Goal: Navigation & Orientation: Find specific page/section

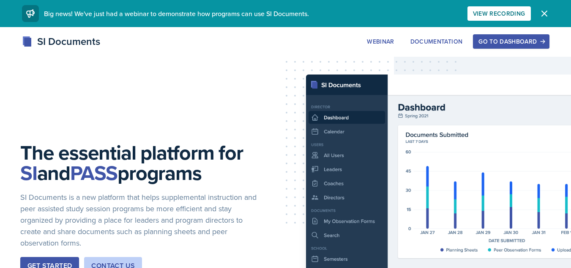
click at [491, 38] on div "Go to Dashboard" at bounding box center [511, 41] width 65 height 7
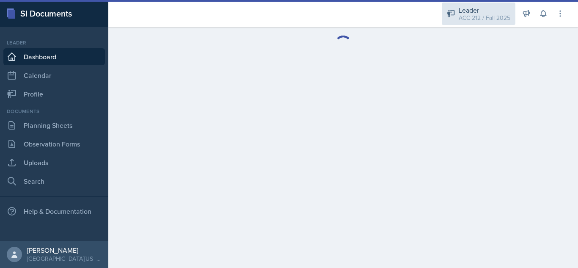
click at [474, 17] on div "ACC 212 / Fall 2025" at bounding box center [484, 18] width 52 height 9
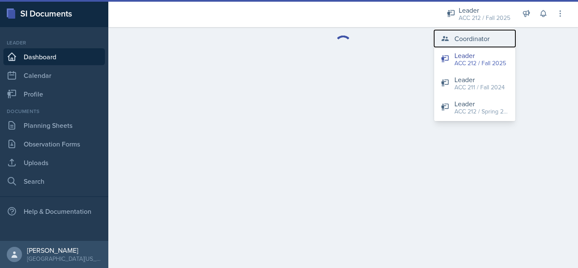
click at [460, 39] on div "Coordinator" at bounding box center [471, 38] width 35 height 10
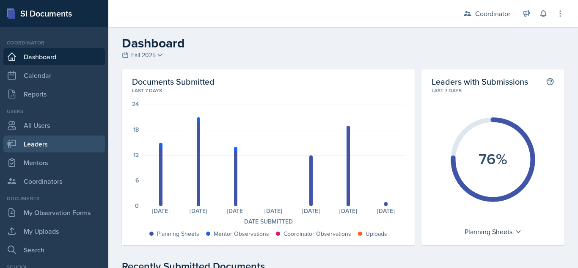
click at [52, 145] on link "Leaders" at bounding box center [53, 143] width 101 height 17
select select "19fb88f7-c89b-4031-b5a0-458fd49807a1"
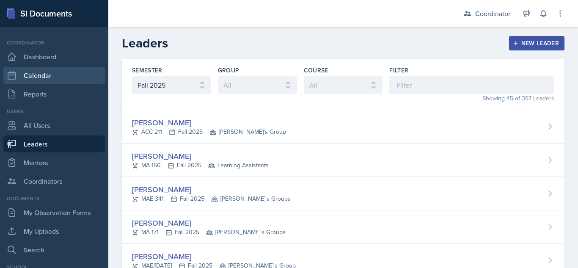
click at [58, 79] on link "Calendar" at bounding box center [53, 75] width 101 height 17
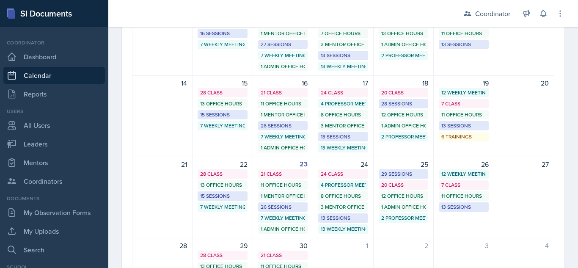
scroll to position [193, 0]
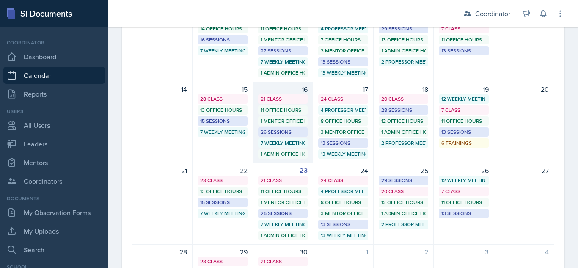
click at [281, 132] on div "26 Sessions" at bounding box center [282, 132] width 44 height 8
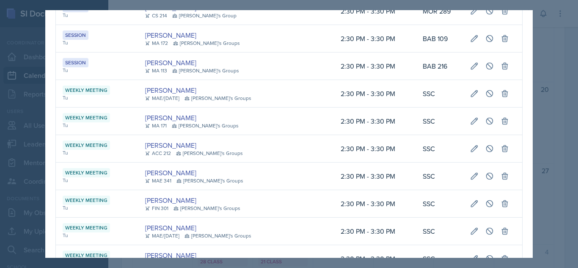
scroll to position [962, 0]
click at [23, 140] on div at bounding box center [289, 134] width 578 height 268
